Goal: Information Seeking & Learning: Learn about a topic

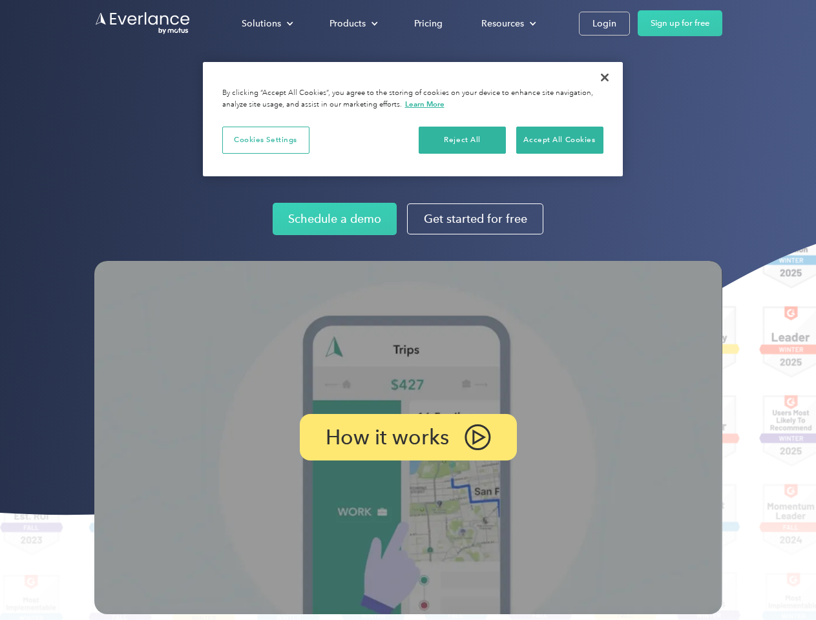
click at [407, 310] on img at bounding box center [408, 437] width 628 height 353
